Goal: Task Accomplishment & Management: Complete application form

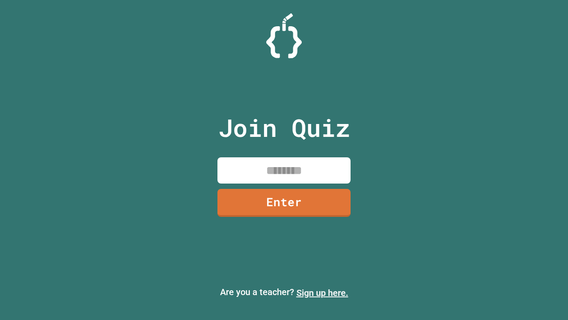
click at [322, 293] on link "Sign up here." at bounding box center [323, 292] width 52 height 11
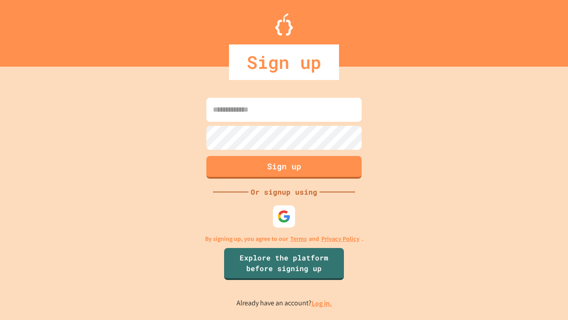
click at [322, 303] on link "Log in." at bounding box center [322, 302] width 20 height 9
